Goal: Find specific page/section: Find specific page/section

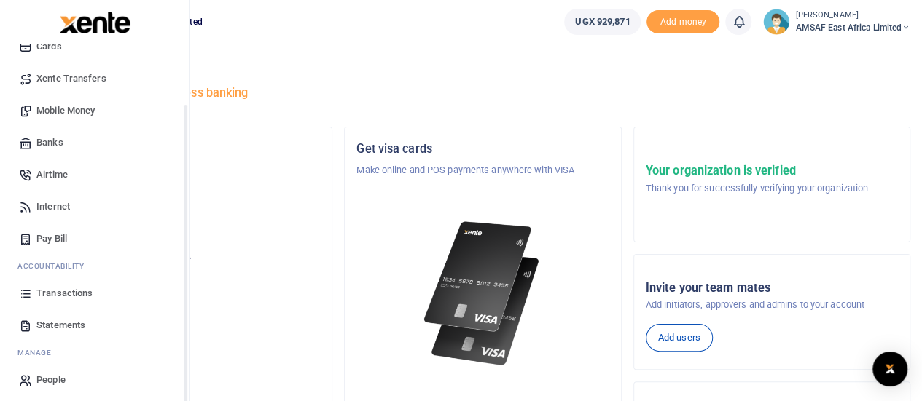
scroll to position [118, 0]
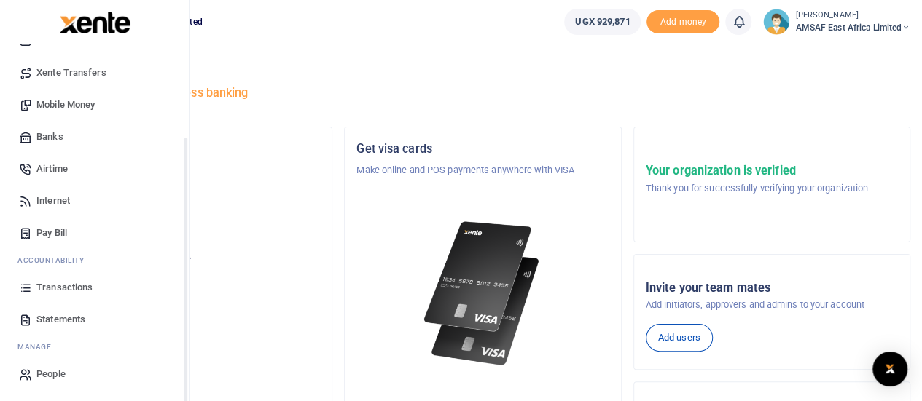
click at [47, 287] on span "Transactions" at bounding box center [64, 288] width 56 height 15
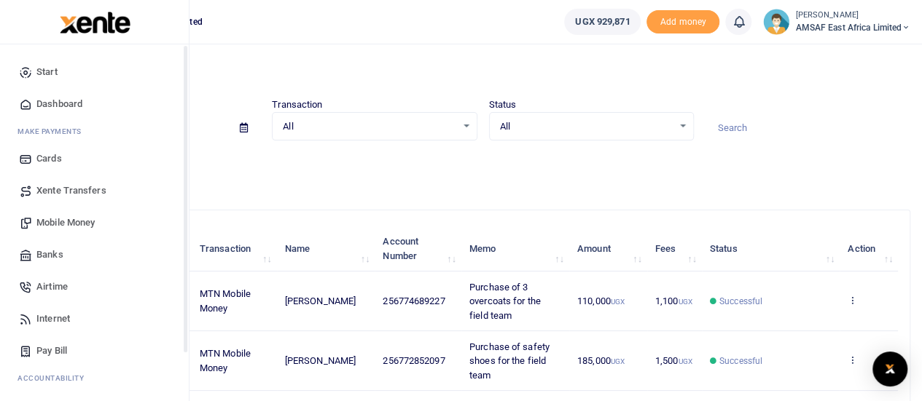
click at [47, 68] on span "Start" at bounding box center [46, 72] width 21 height 15
